Goal: Find specific page/section: Find specific page/section

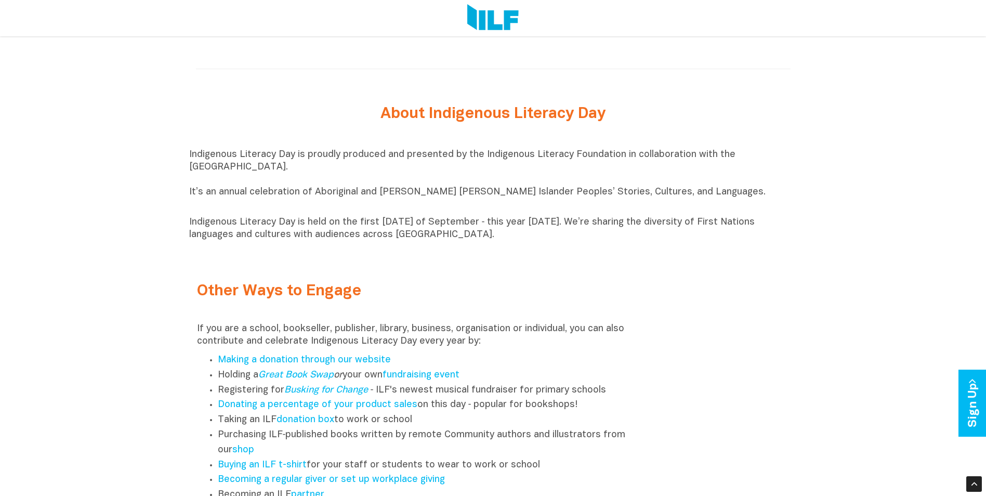
scroll to position [953, 0]
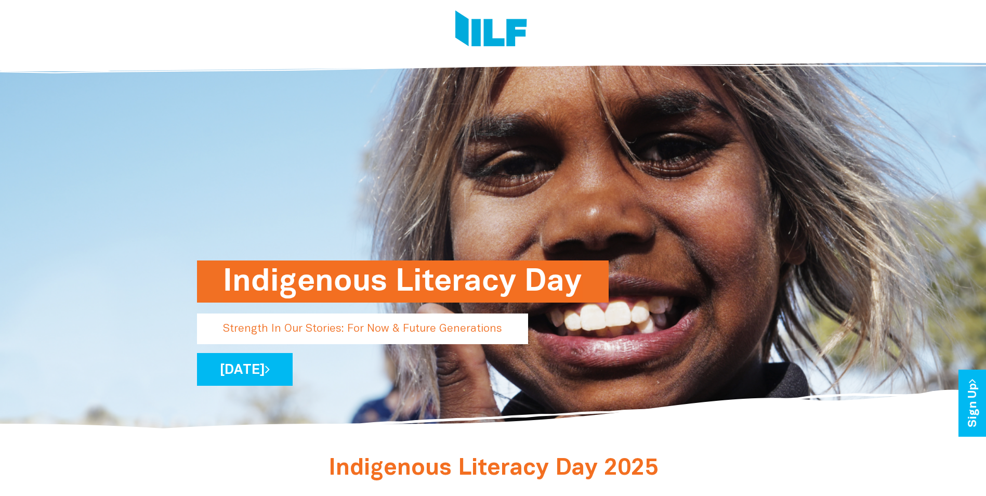
click at [504, 32] on img at bounding box center [491, 29] width 72 height 39
click at [505, 33] on img at bounding box center [491, 29] width 72 height 39
